Goal: Task Accomplishment & Management: Use online tool/utility

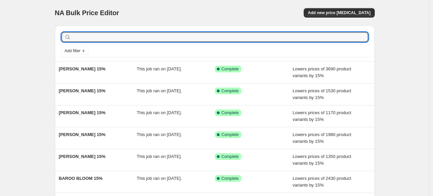
click at [133, 39] on input "text" at bounding box center [220, 36] width 296 height 9
paste input "[PERSON_NAME]"
type input "[PERSON_NAME]"
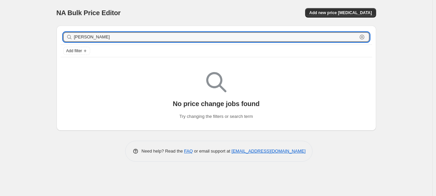
click at [133, 39] on input "[PERSON_NAME]" at bounding box center [216, 36] width 284 height 9
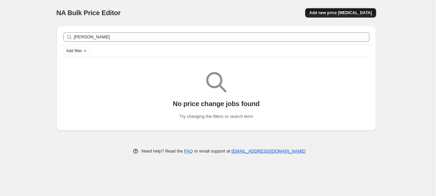
click at [353, 13] on span "Add new price [MEDICAL_DATA]" at bounding box center [340, 12] width 63 height 5
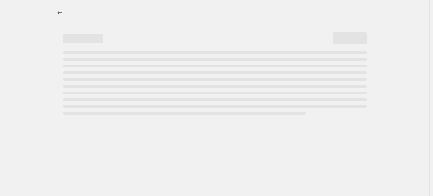
select select "percentage"
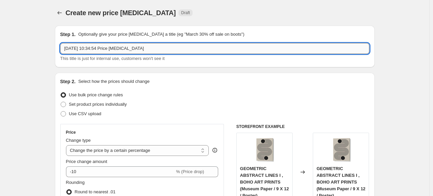
click at [178, 51] on input "[DATE] 10:34:54 Price [MEDICAL_DATA]" at bounding box center [214, 48] width 309 height 11
paste input "[PERSON_NAME]"
type input "[PERSON_NAME] 15%"
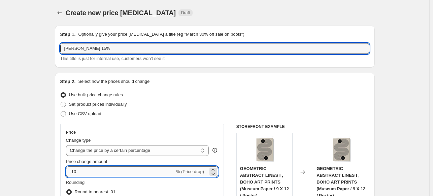
click at [125, 169] on input "-10" at bounding box center [120, 171] width 109 height 11
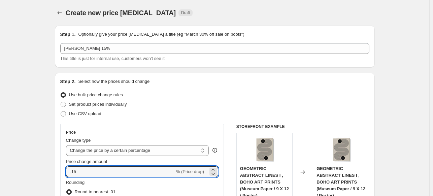
type input "-15"
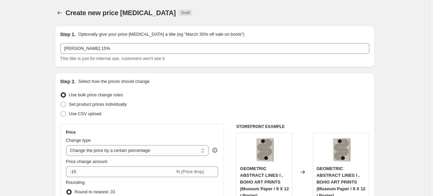
drag, startPoint x: 24, startPoint y: 106, endPoint x: 28, endPoint y: 106, distance: 3.4
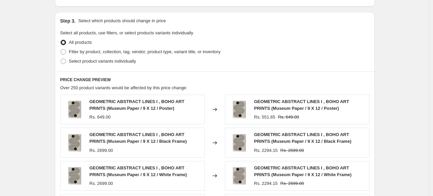
scroll to position [303, 0]
click at [83, 51] on span "Filter by product, collection, tag, vendor, product type, variant title, or inv…" at bounding box center [145, 50] width 152 height 5
click at [61, 49] on input "Filter by product, collection, tag, vendor, product type, variant title, or inv…" at bounding box center [61, 48] width 0 height 0
radio input "true"
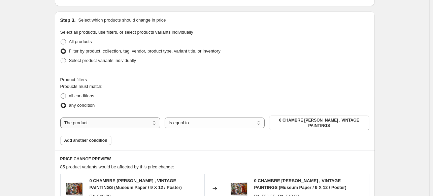
click at [133, 120] on select "The product The product's collection The product's tag The product's vendor The…" at bounding box center [110, 123] width 100 height 11
select select "collection"
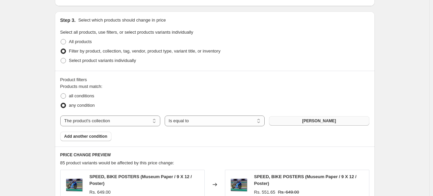
click at [315, 119] on span "[PERSON_NAME]" at bounding box center [319, 120] width 34 height 5
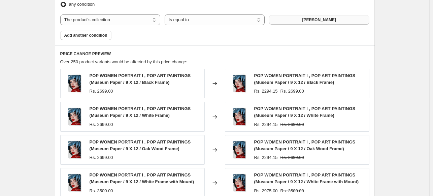
scroll to position [563, 0]
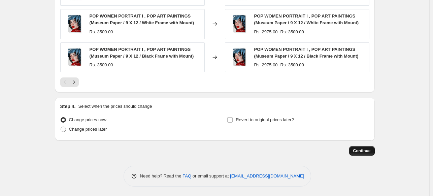
click at [360, 151] on span "Continue" at bounding box center [362, 150] width 18 height 5
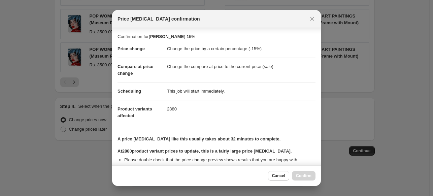
scroll to position [124, 0]
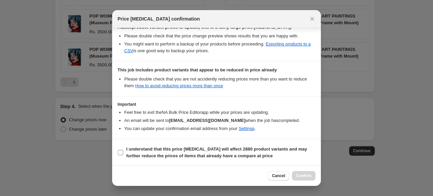
click at [211, 153] on b "I understand that this price [MEDICAL_DATA] will affect 2880 product variants a…" at bounding box center [216, 152] width 181 height 12
click at [123, 153] on input "I understand that this price [MEDICAL_DATA] will affect 2880 product variants a…" at bounding box center [120, 152] width 5 height 5
checkbox input "true"
click at [298, 177] on span "Confirm" at bounding box center [303, 175] width 15 height 5
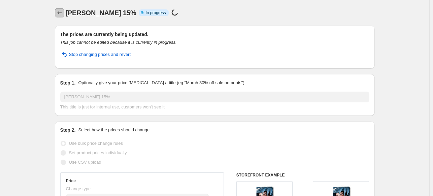
click at [62, 12] on icon "Price change jobs" at bounding box center [59, 12] width 7 height 7
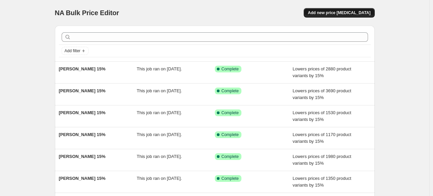
click at [340, 13] on span "Add new price [MEDICAL_DATA]" at bounding box center [339, 12] width 63 height 5
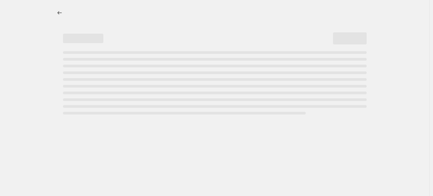
select select "percentage"
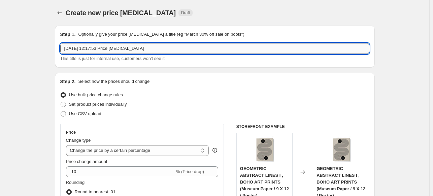
click at [159, 45] on input "[DATE] 12:17:53 Price [MEDICAL_DATA]" at bounding box center [214, 48] width 309 height 11
paste input "VISION GRASP ART"
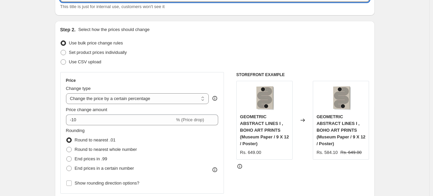
scroll to position [67, 0]
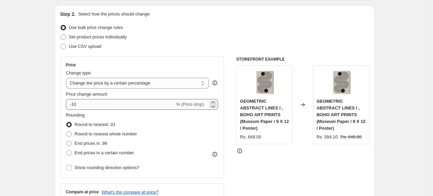
type input "VISION GRASP ART 15%"
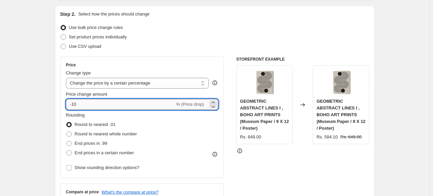
click at [101, 101] on input "-10" at bounding box center [120, 104] width 109 height 11
type input "-15"
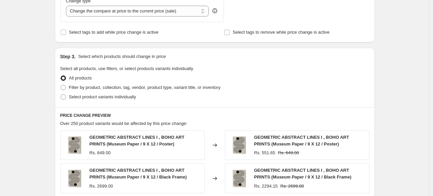
scroll to position [269, 0]
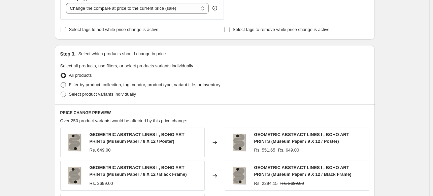
click at [73, 84] on span "Filter by product, collection, tag, vendor, product type, variant title, or inv…" at bounding box center [145, 84] width 152 height 5
click at [61, 83] on input "Filter by product, collection, tag, vendor, product type, variant title, or inv…" at bounding box center [61, 82] width 0 height 0
radio input "true"
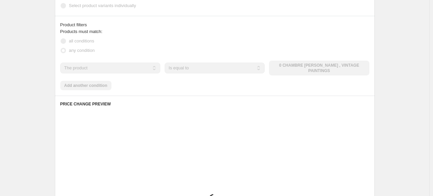
scroll to position [370, 0]
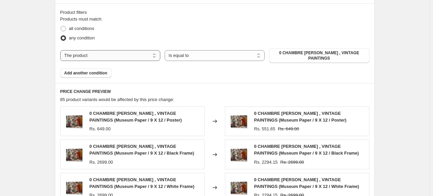
click at [132, 55] on select "The product The product's collection The product's tag The product's vendor The…" at bounding box center [110, 55] width 100 height 11
select select "collection"
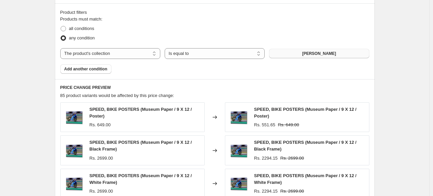
click at [335, 55] on span "[PERSON_NAME]" at bounding box center [319, 53] width 34 height 5
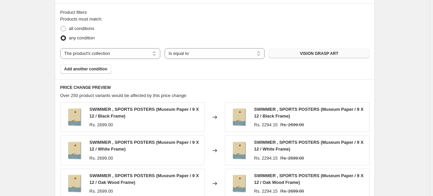
scroll to position [563, 0]
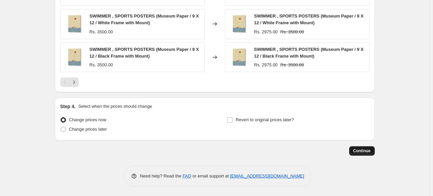
click at [367, 150] on span "Continue" at bounding box center [362, 150] width 18 height 5
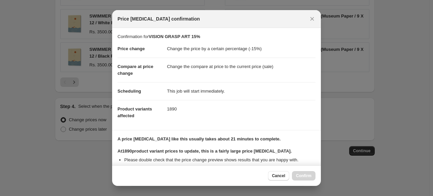
scroll to position [82, 0]
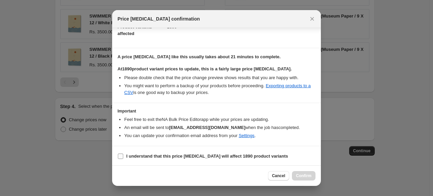
click at [216, 154] on b "I understand that this price change job will affect 1890 product variants" at bounding box center [207, 156] width 162 height 5
click at [123, 154] on input "I understand that this price change job will affect 1890 product variants" at bounding box center [120, 156] width 5 height 5
checkbox input "true"
click at [302, 176] on span "Confirm" at bounding box center [303, 175] width 15 height 5
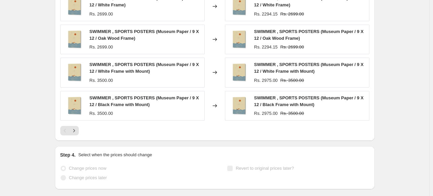
scroll to position [581, 0]
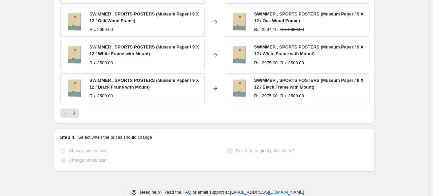
select select "percentage"
select select "collection"
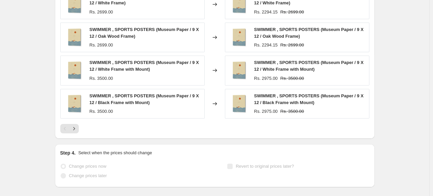
scroll to position [0, 0]
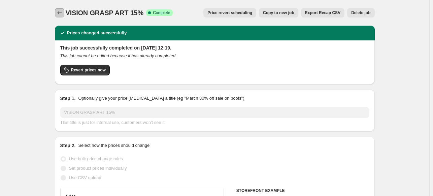
click at [61, 14] on icon "Price change jobs" at bounding box center [59, 12] width 7 height 7
